Goal: Transaction & Acquisition: Download file/media

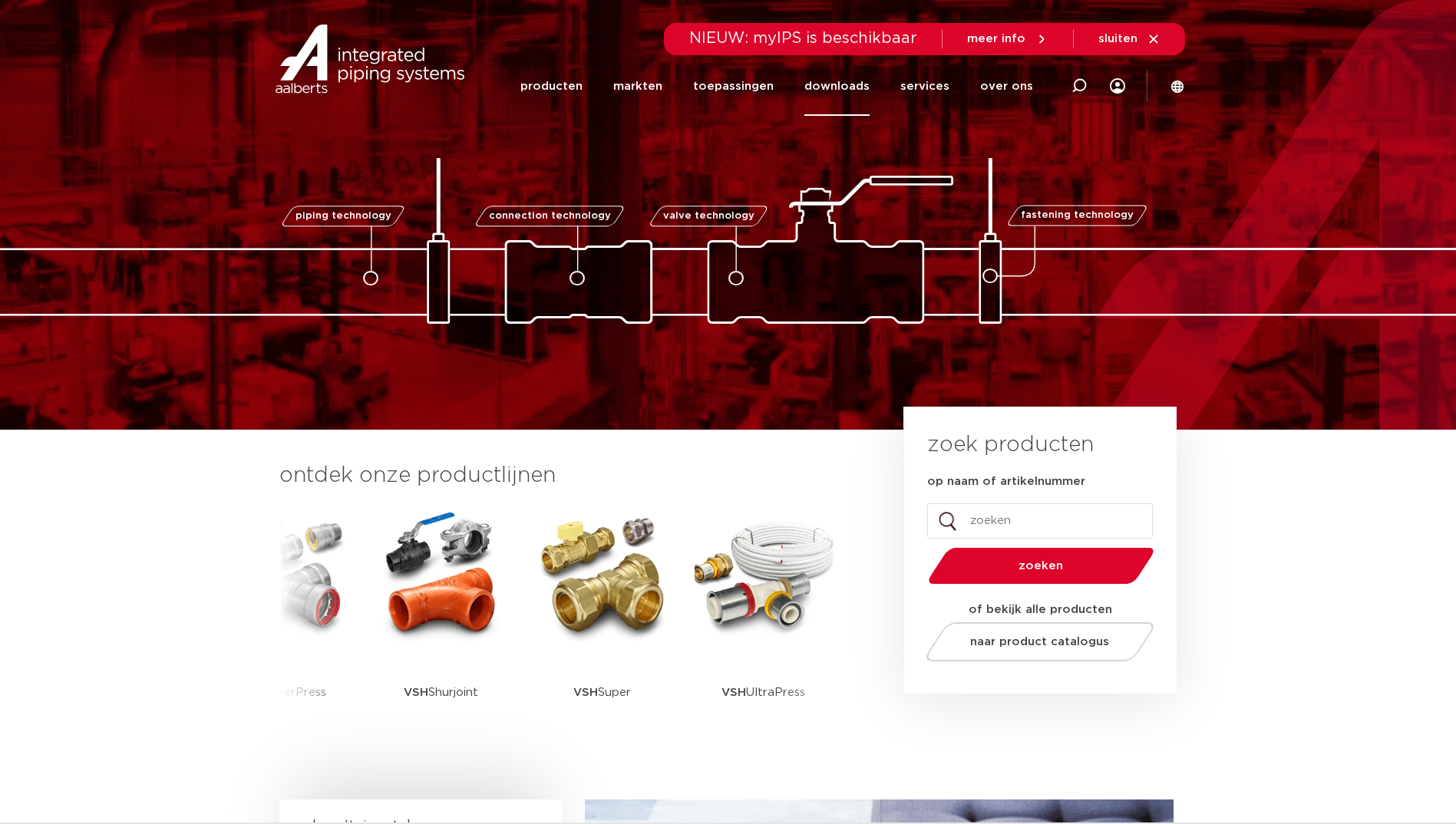
click at [869, 86] on link "downloads" at bounding box center [836, 86] width 65 height 60
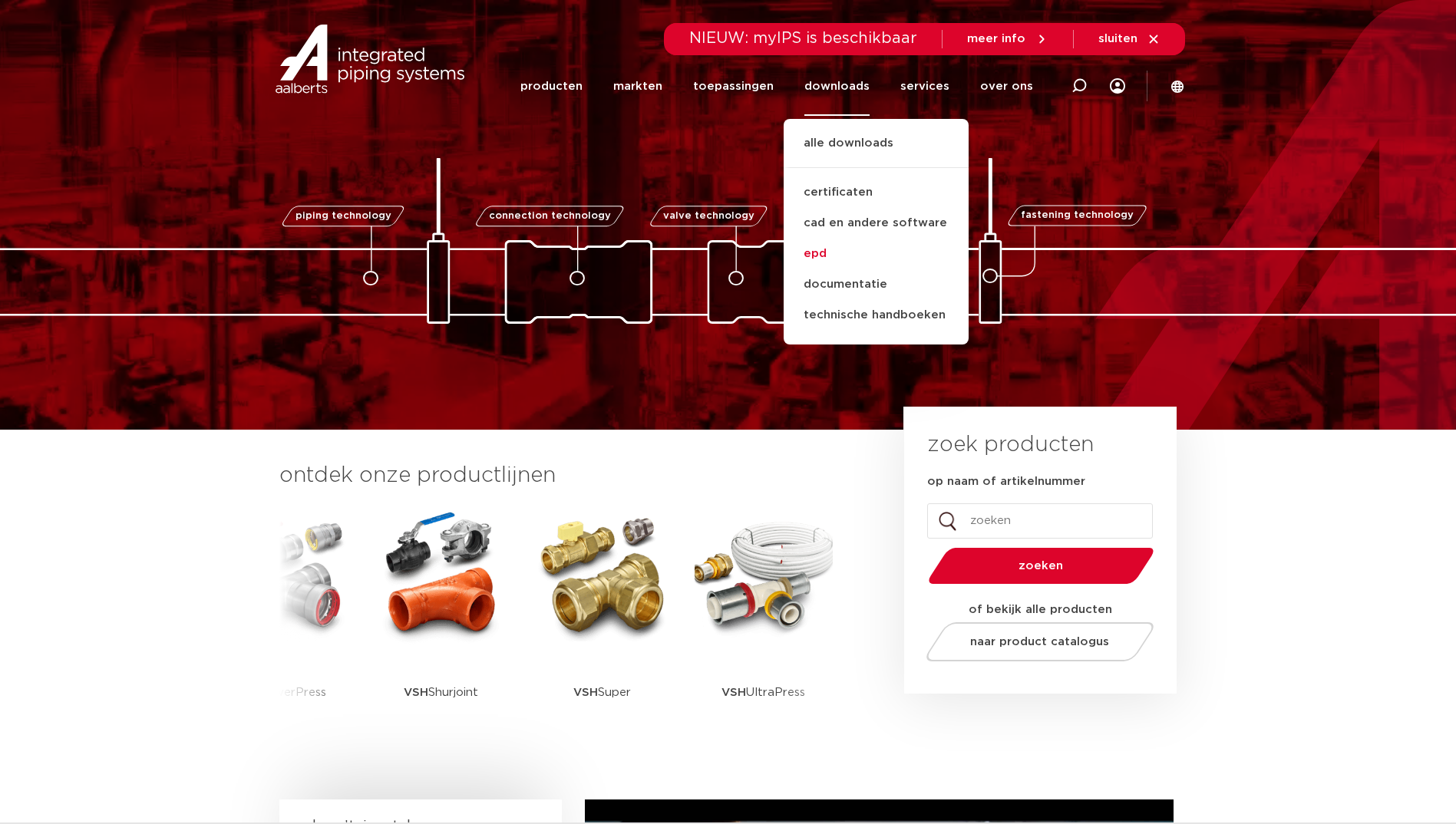
click at [846, 244] on link "epd" at bounding box center [876, 254] width 185 height 30
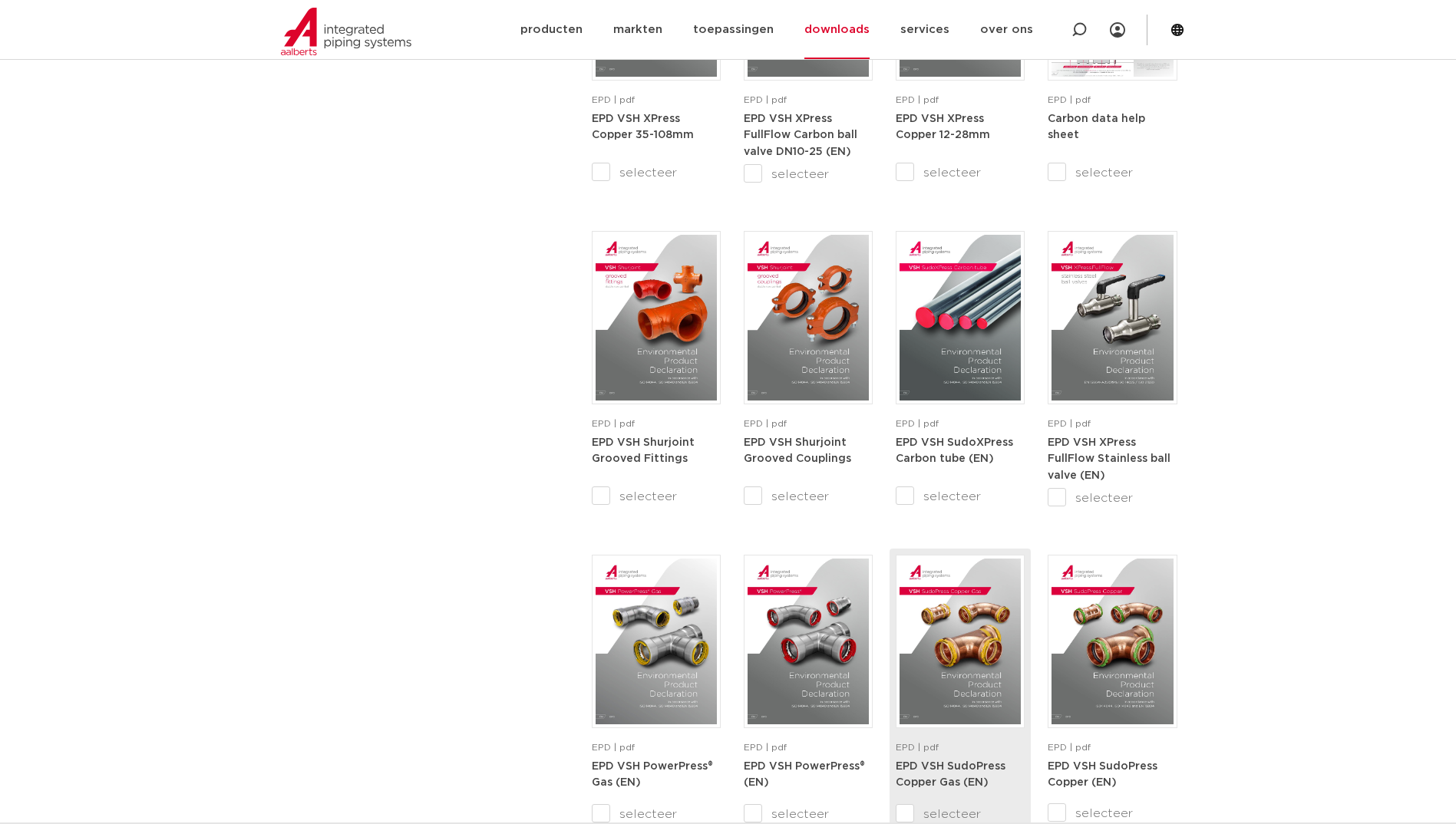
scroll to position [1151, 0]
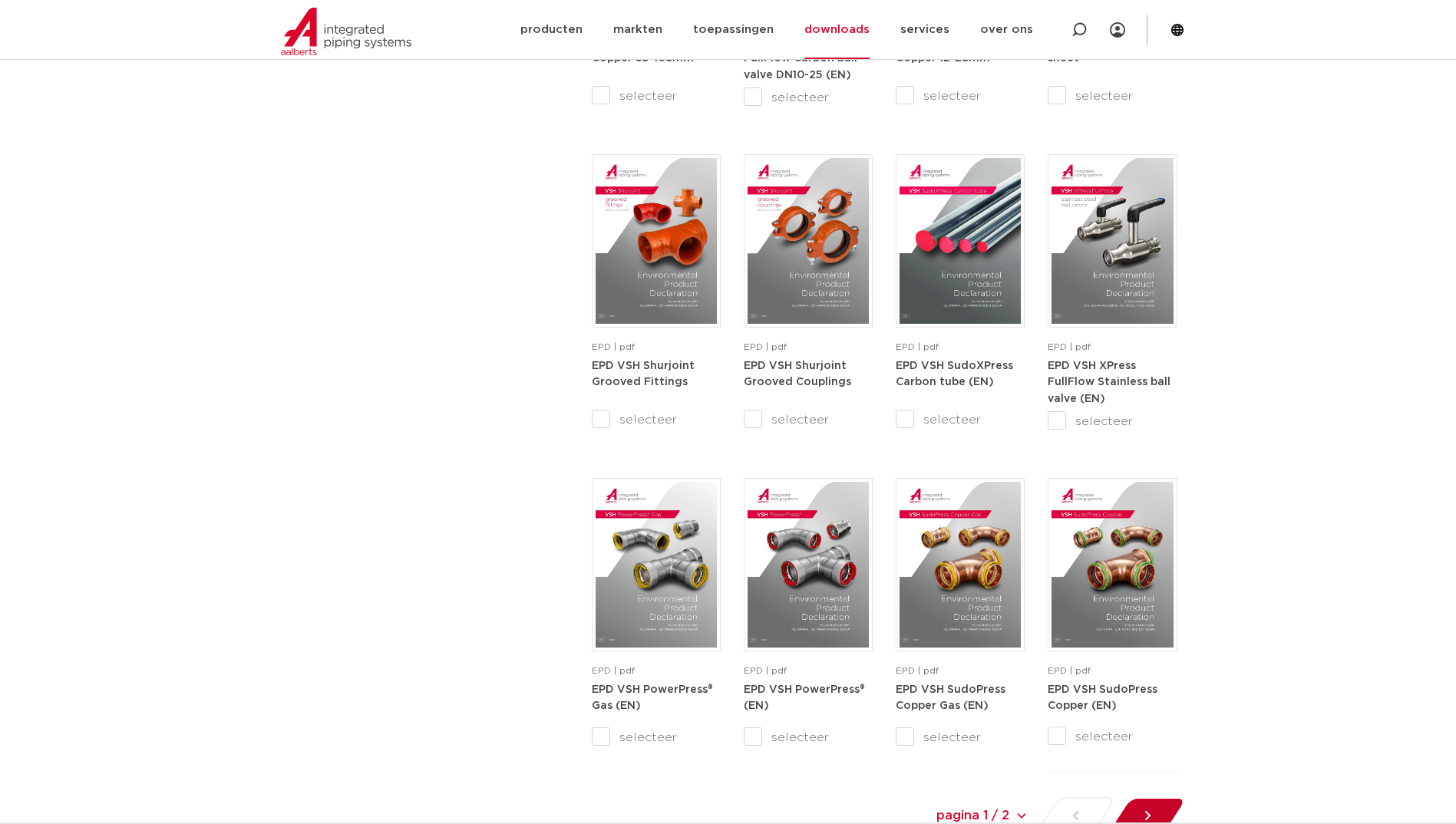
click at [1145, 799] on div at bounding box center [1147, 816] width 84 height 37
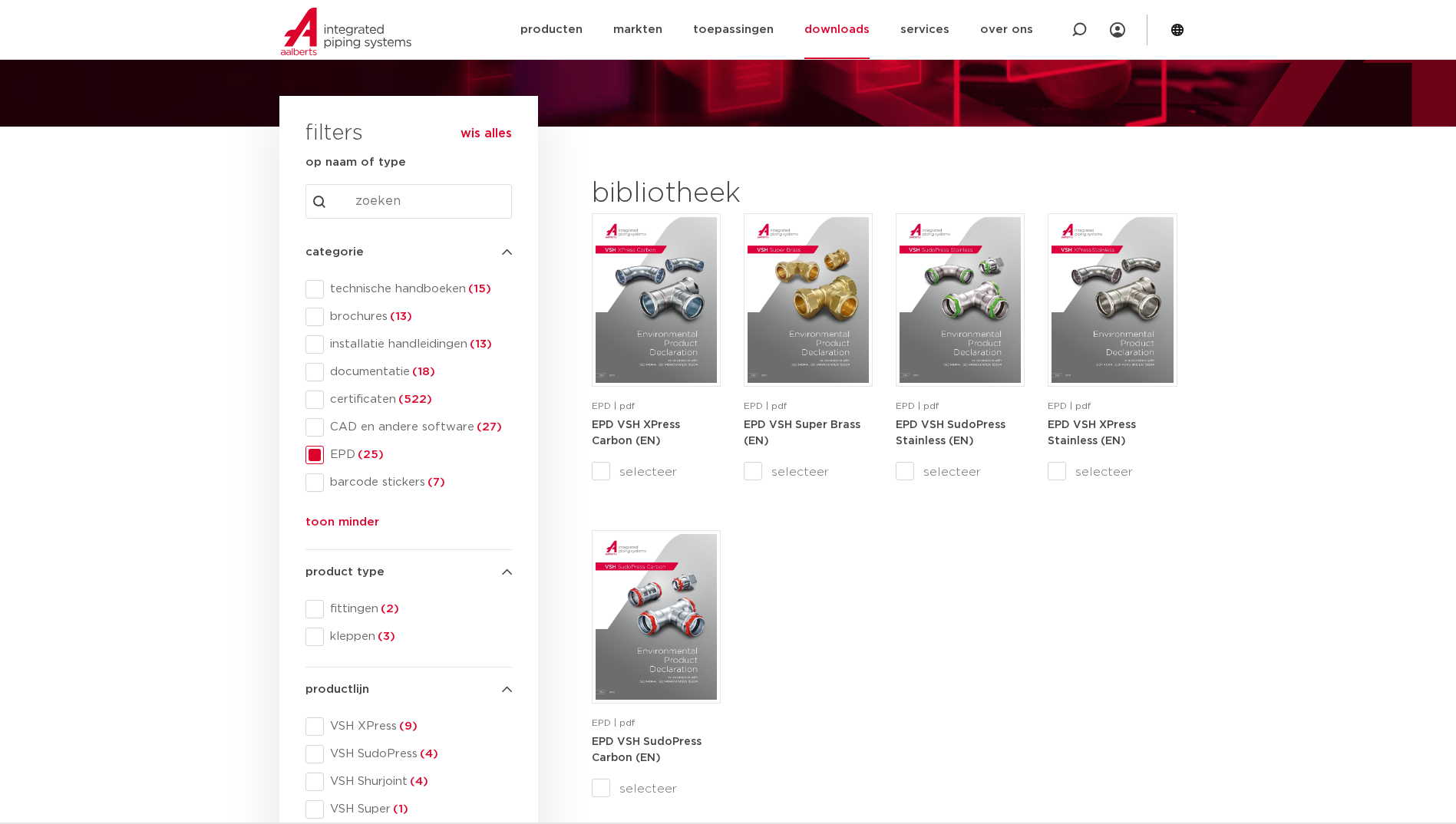
scroll to position [103, 0]
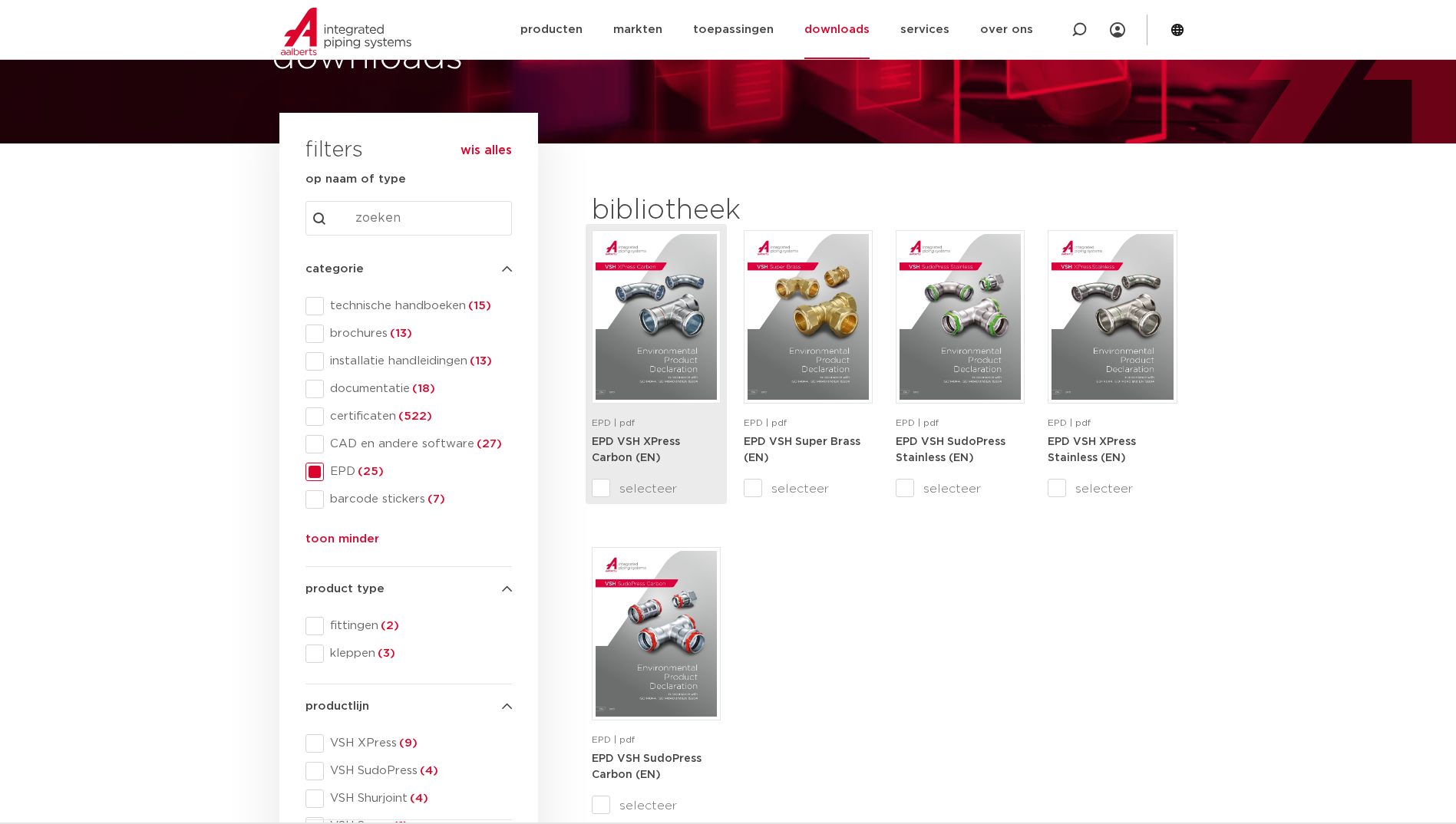
click at [646, 358] on img at bounding box center [656, 317] width 121 height 166
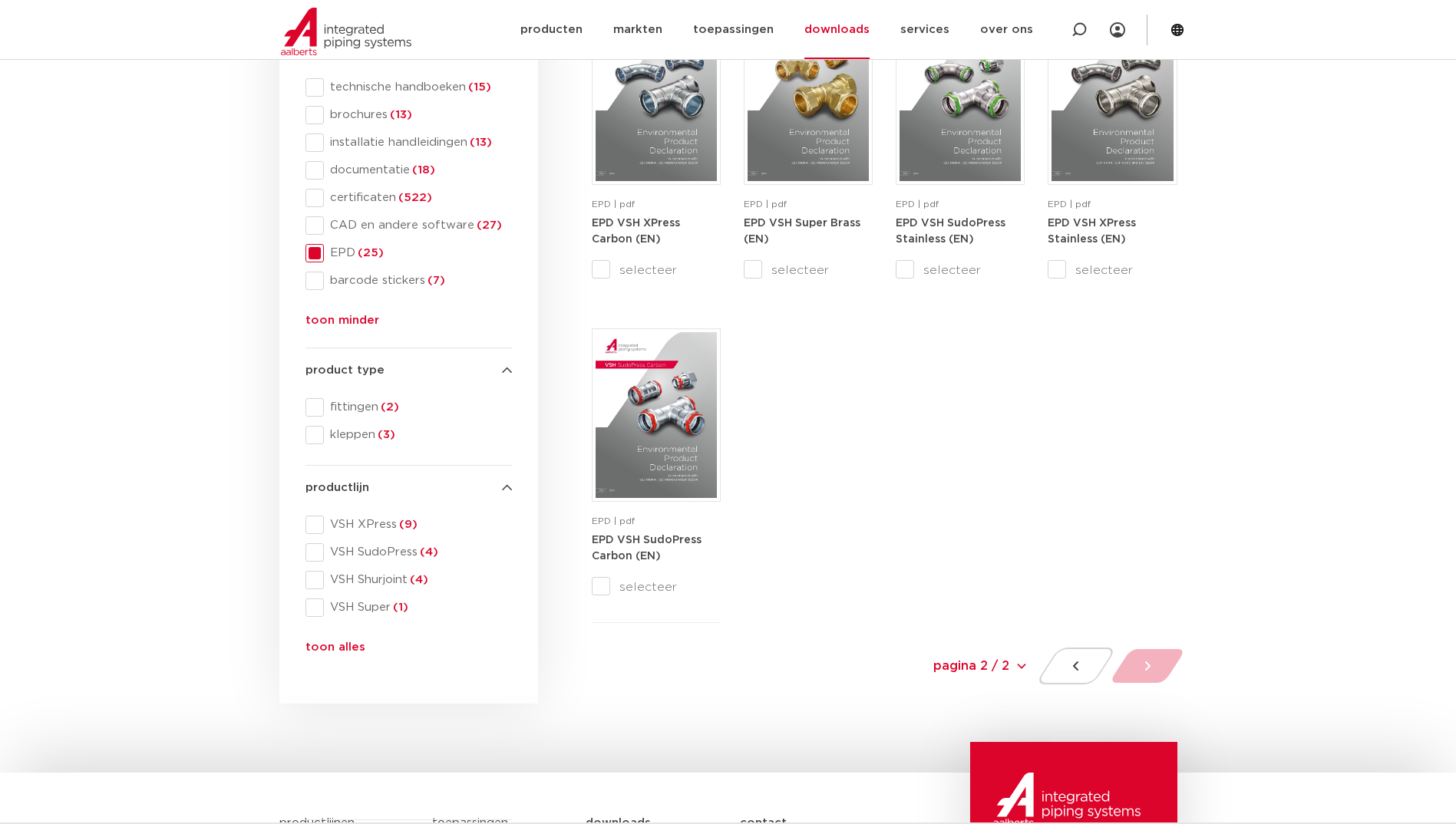
scroll to position [487, 0]
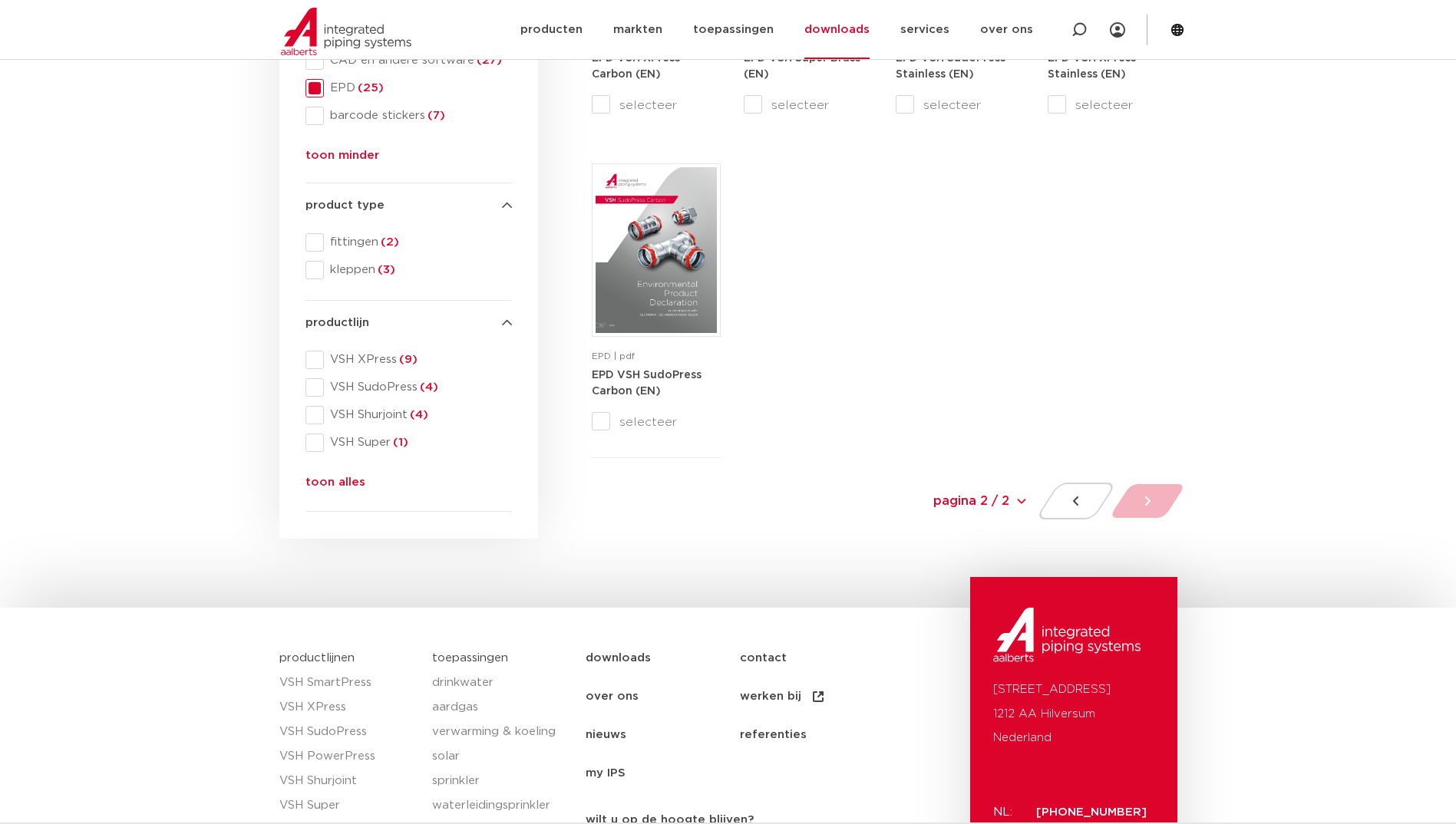
click at [1057, 505] on div at bounding box center [1075, 502] width 82 height 37
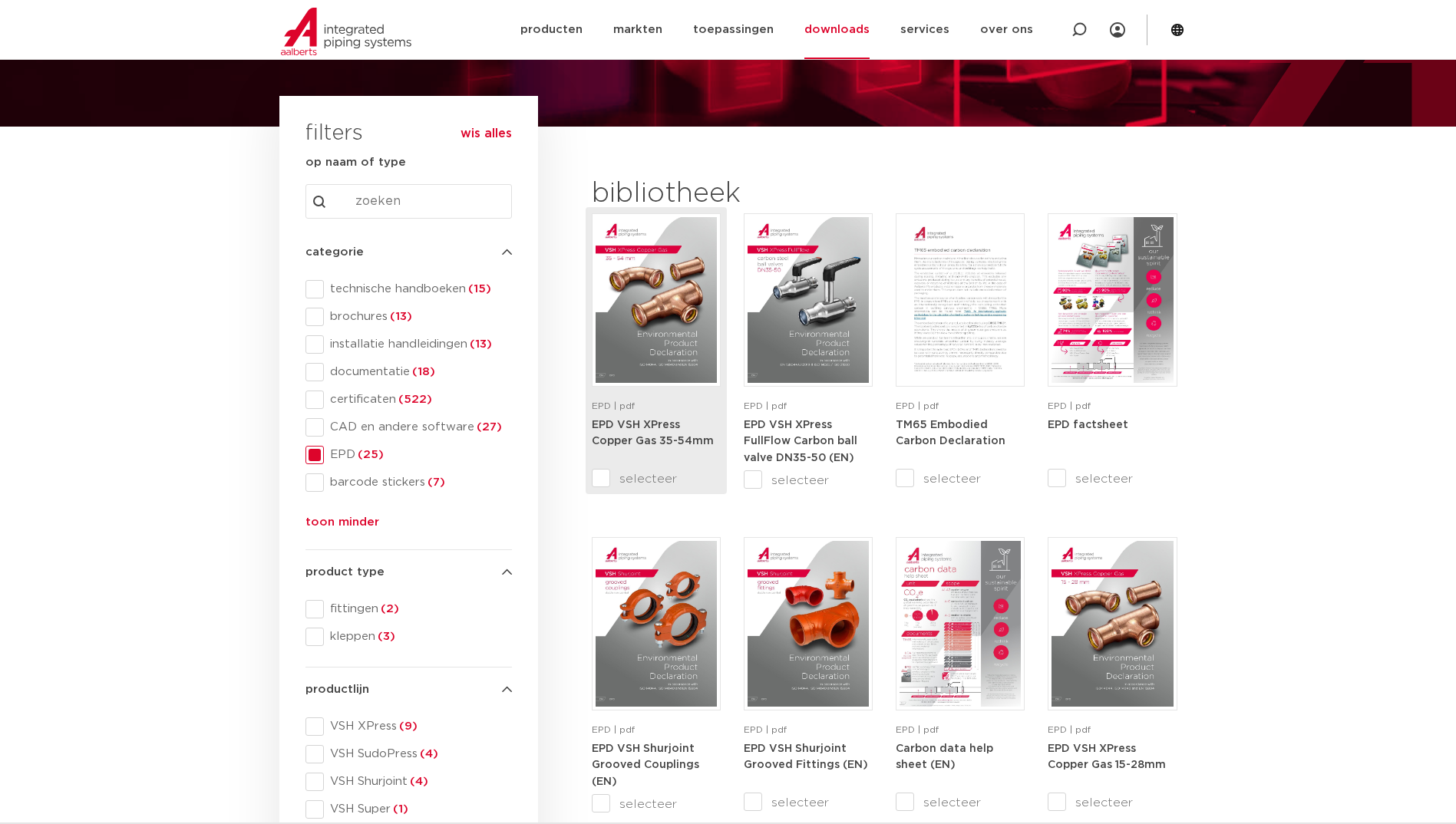
scroll to position [103, 0]
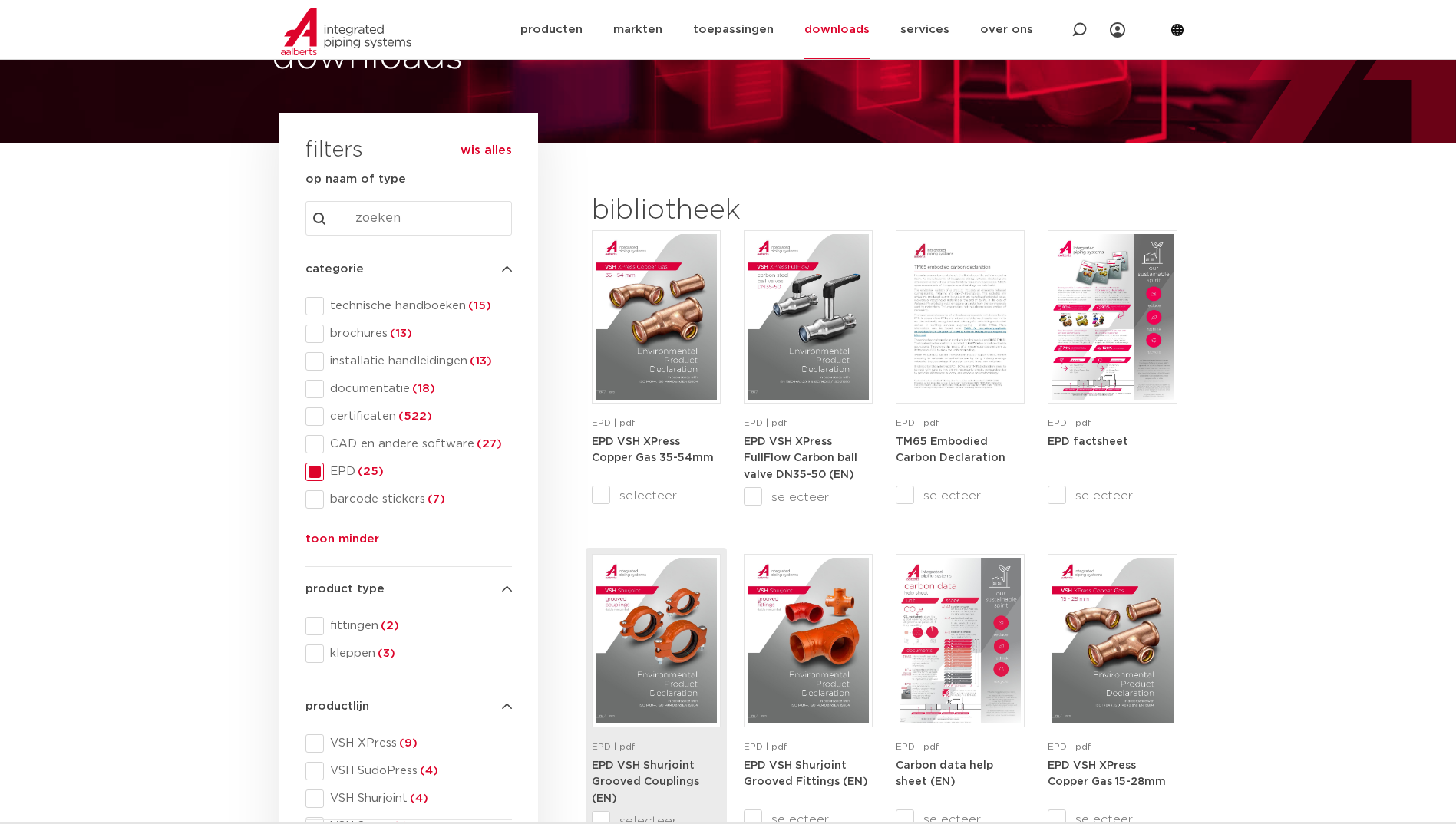
click at [620, 673] on img at bounding box center [656, 641] width 121 height 166
